Goal: Task Accomplishment & Management: Use online tool/utility

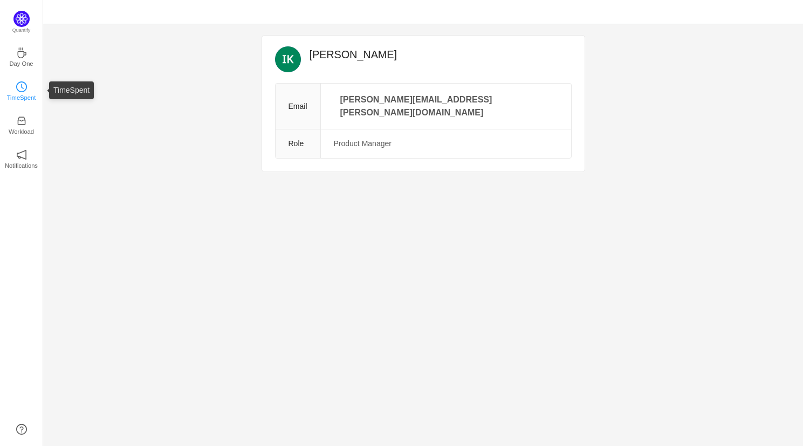
click at [23, 95] on link "TimeSpent" at bounding box center [21, 90] width 11 height 11
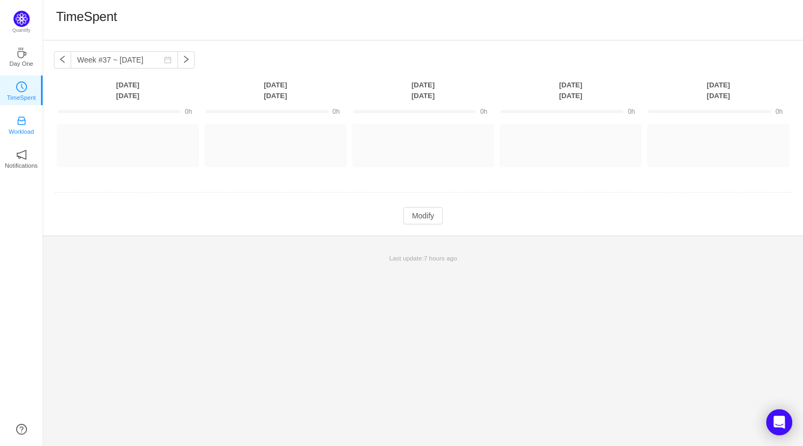
click at [22, 122] on icon "icon: inbox" at bounding box center [21, 120] width 11 height 11
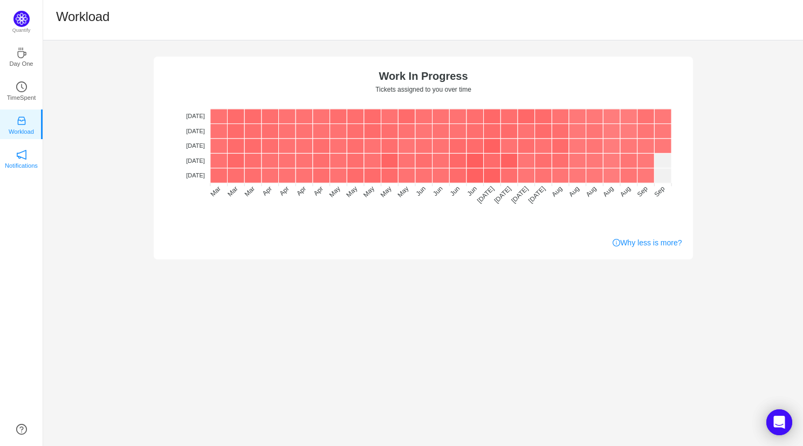
click at [20, 155] on icon "icon: notification" at bounding box center [21, 154] width 11 height 11
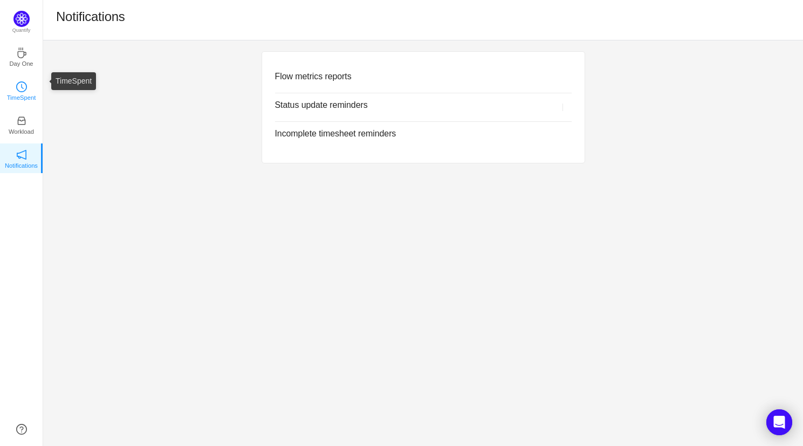
click at [16, 91] on icon "icon: clock-circle" at bounding box center [21, 86] width 11 height 11
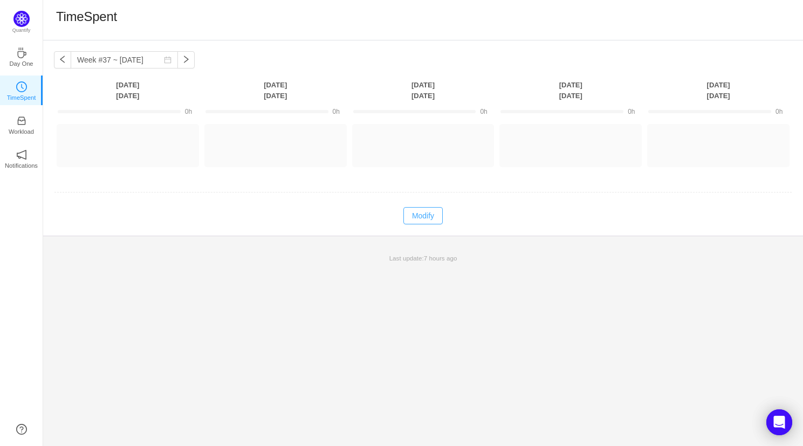
click at [429, 217] on button "Modify" at bounding box center [422, 215] width 39 height 17
click at [56, 65] on button "button" at bounding box center [62, 59] width 17 height 17
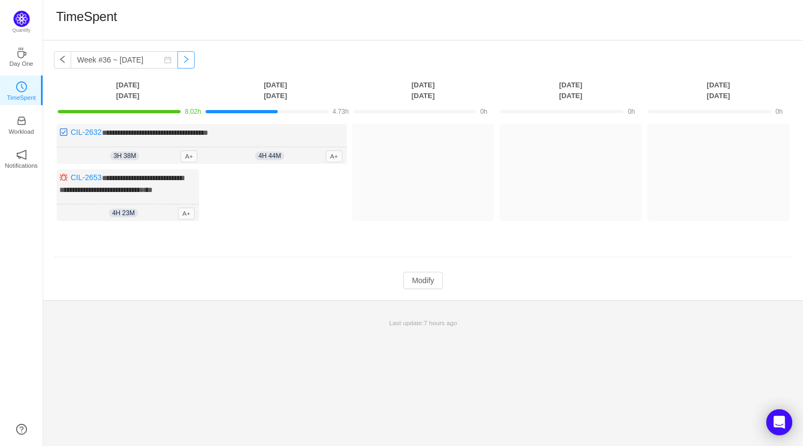
click at [178, 59] on button "button" at bounding box center [185, 59] width 17 height 17
type input "Week #37 ~ [DATE]"
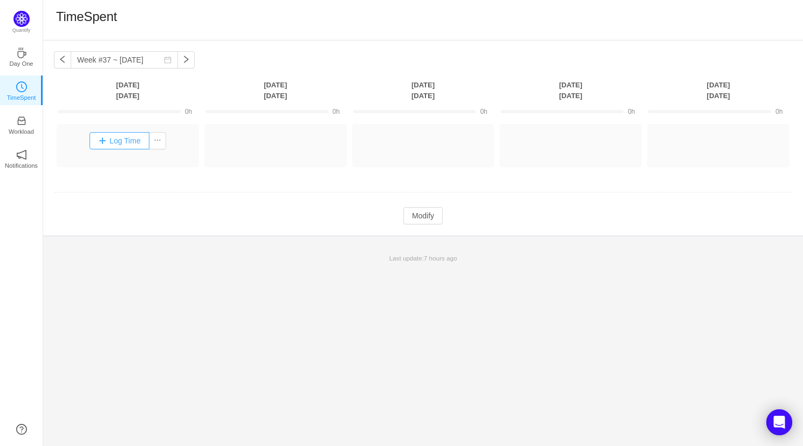
click at [122, 146] on button "Log Time" at bounding box center [120, 140] width 60 height 17
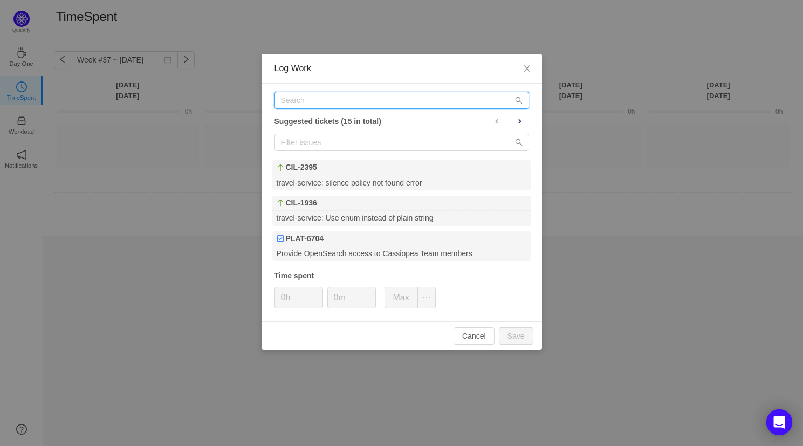
click at [367, 96] on input "text" at bounding box center [402, 100] width 255 height 17
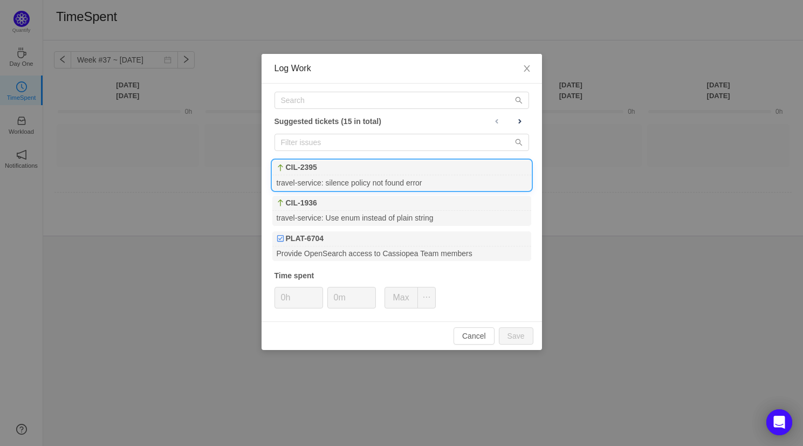
click at [405, 177] on div "travel-service: silence policy not found error" at bounding box center [401, 182] width 259 height 15
click at [521, 331] on button "Save" at bounding box center [516, 335] width 35 height 17
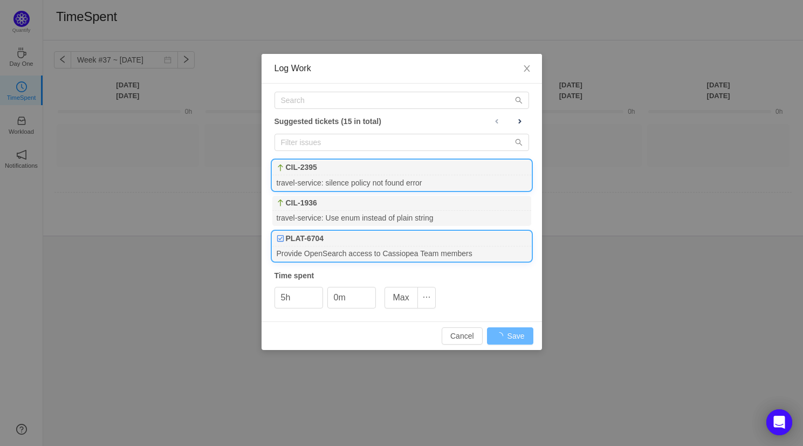
type input "0h"
